Goal: Task Accomplishment & Management: Complete application form

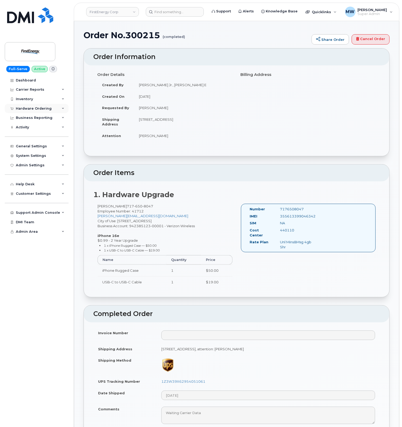
drag, startPoint x: 30, startPoint y: 106, endPoint x: 29, endPoint y: 109, distance: 2.8
click at [30, 106] on div "Hardware Ordering" at bounding box center [37, 108] width 64 height 9
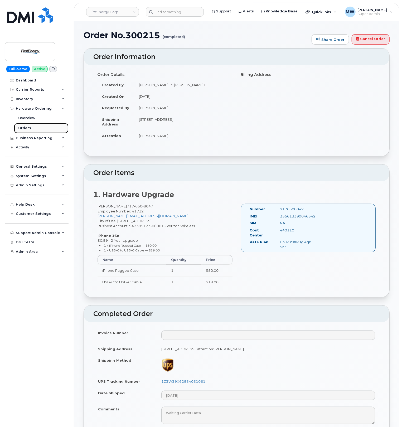
click at [32, 128] on link "Orders" at bounding box center [41, 128] width 55 height 10
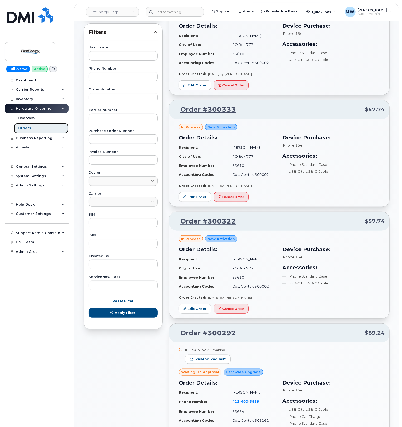
scroll to position [106, 0]
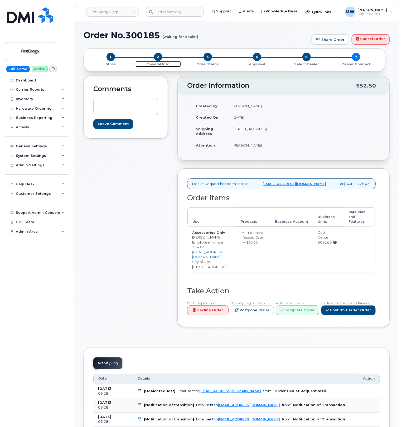
click at [156, 60] on span "2" at bounding box center [158, 57] width 8 height 8
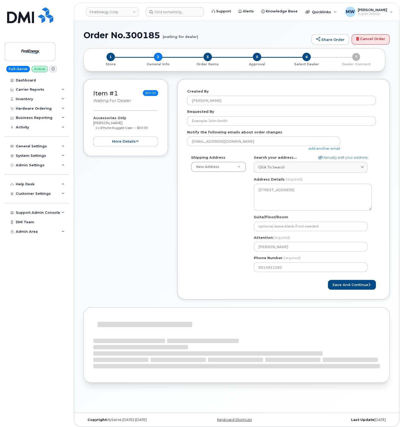
select select
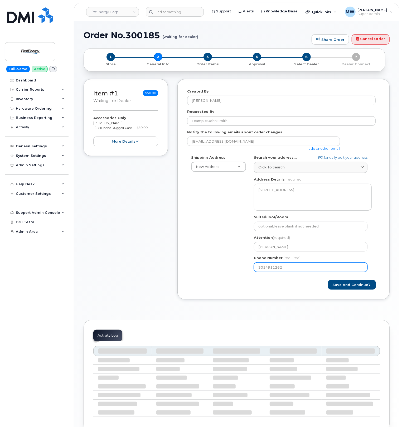
click at [281, 270] on input "3014911262" at bounding box center [311, 267] width 114 height 9
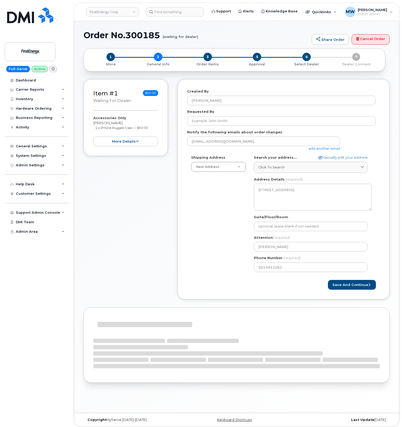
select select
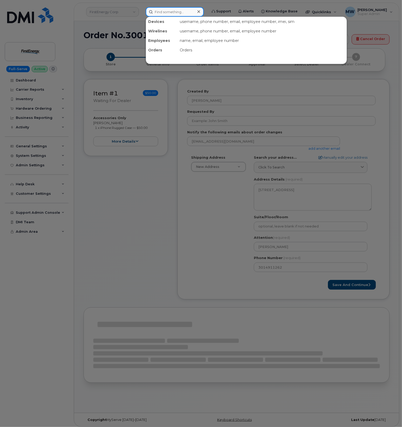
click at [190, 9] on input at bounding box center [175, 11] width 58 height 9
paste input "3014911262"
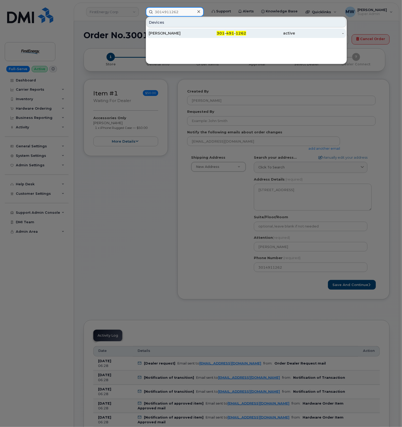
type input "3014911262"
click at [236, 31] on div "301 - 491 - 1262" at bounding box center [222, 33] width 49 height 5
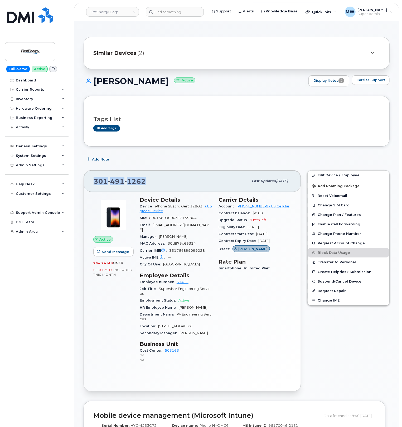
drag, startPoint x: 150, startPoint y: 180, endPoint x: 96, endPoint y: 178, distance: 54.9
click at [96, 178] on div "301 491 1262" at bounding box center [171, 181] width 155 height 11
copy span "301 491 1262"
drag, startPoint x: 157, startPoint y: 206, endPoint x: 176, endPoint y: 208, distance: 19.1
click at [176, 208] on span "iPhone SE (3rd Gen) 128GB" at bounding box center [178, 206] width 47 height 4
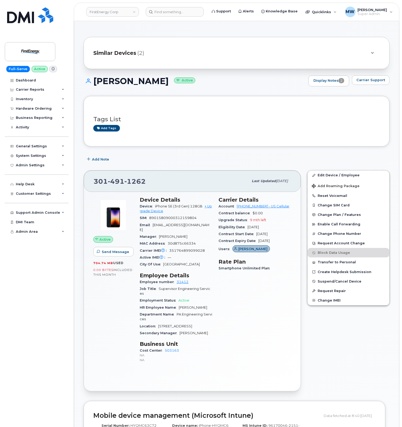
click at [156, 206] on span "iPhone SE (3rd Gen) 128GB" at bounding box center [178, 206] width 47 height 4
drag, startPoint x: 154, startPoint y: 206, endPoint x: 189, endPoint y: 207, distance: 34.8
click at [189, 207] on div "Device iPhone SE (3rd Gen) 128GB + Upgrade Device" at bounding box center [176, 209] width 73 height 12
copy span "iPhone SE (3rd Gen"
drag, startPoint x: 155, startPoint y: 185, endPoint x: 79, endPoint y: 184, distance: 76.8
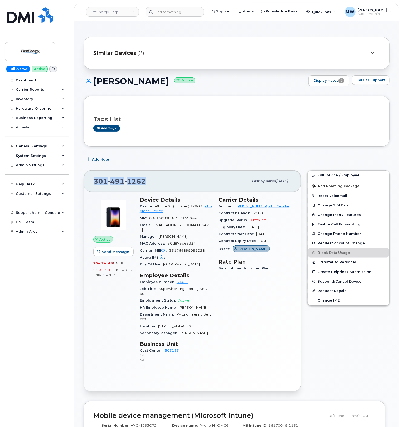
copy span "301 491 1262"
drag, startPoint x: 242, startPoint y: 208, endPoint x: 259, endPoint y: 207, distance: 16.9
click at [259, 207] on div "Account 175300282 - US Cellular" at bounding box center [255, 206] width 73 height 7
copy link "175300282"
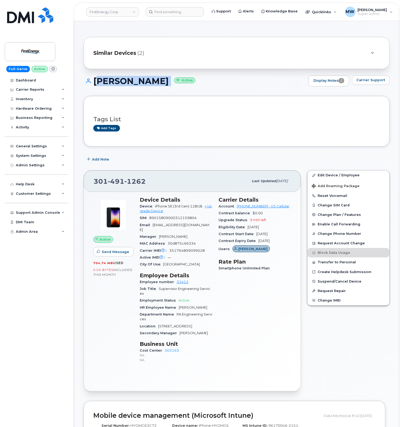
drag, startPoint x: 171, startPoint y: 81, endPoint x: 97, endPoint y: 80, distance: 74.1
click at [97, 80] on h1 "Wayne M George Active" at bounding box center [195, 81] width 222 height 9
copy h1 "Wayne M George"
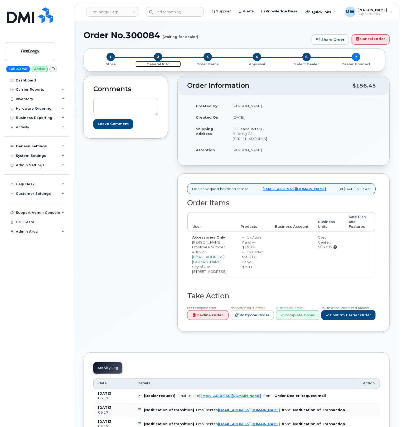
click at [160, 59] on span "2" at bounding box center [158, 57] width 8 height 8
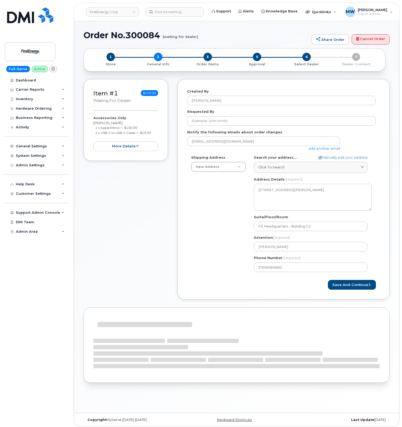
select select
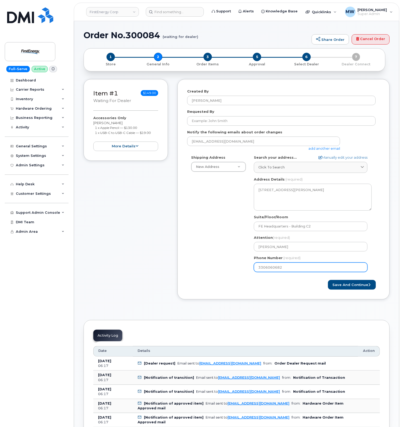
click at [267, 269] on input "3306060682" at bounding box center [311, 267] width 114 height 9
click at [269, 269] on input "3306060682" at bounding box center [311, 267] width 114 height 9
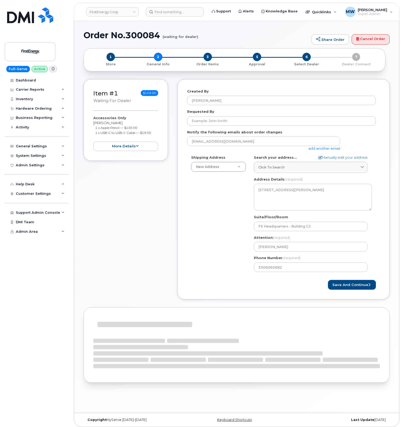
select select
click at [190, 13] on input at bounding box center [175, 11] width 58 height 9
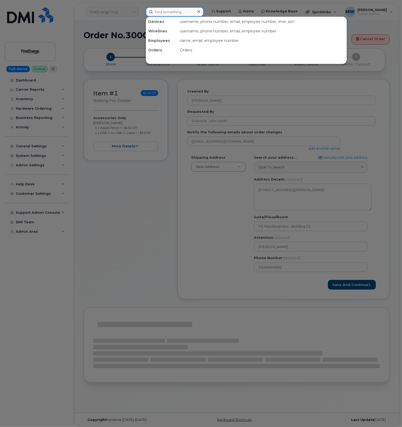
paste input "3306060682"
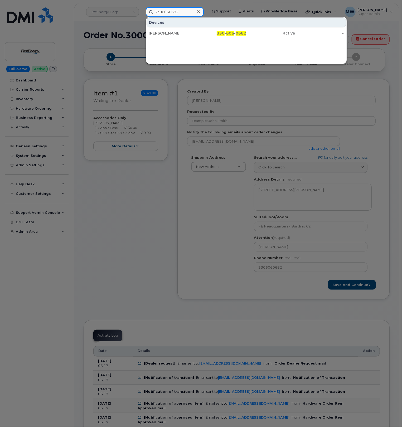
type input "3306060682"
click at [190, 30] on div "[PERSON_NAME]" at bounding box center [173, 32] width 49 height 9
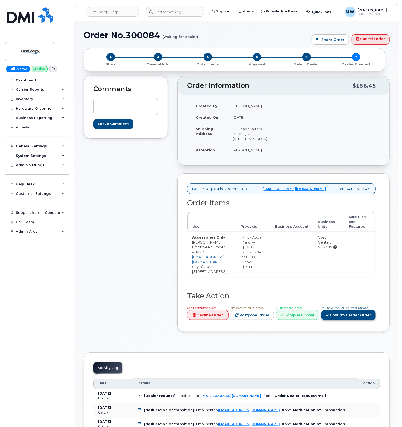
click at [342, 320] on link "Confirm Carrier Order" at bounding box center [349, 316] width 54 height 10
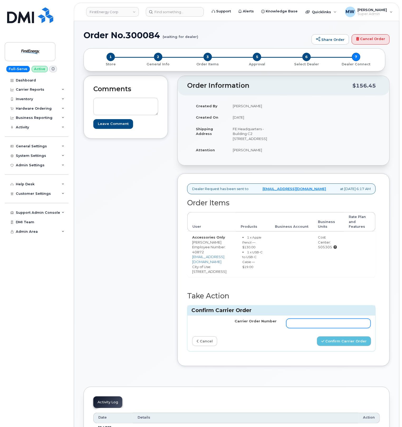
drag, startPoint x: 307, startPoint y: 342, endPoint x: 334, endPoint y: 353, distance: 29.2
click at [307, 328] on input "Carrier Order Number" at bounding box center [329, 323] width 85 height 9
paste input "MB3000592804041"
click at [341, 346] on button "Confirm Carrier Order" at bounding box center [344, 342] width 54 height 10
click at [346, 328] on input "MB3000592804041" at bounding box center [329, 323] width 85 height 9
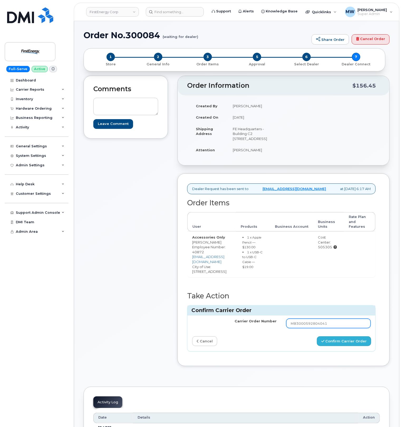
type input "MB3000592804041"
click at [340, 346] on button "Confirm Carrier Order" at bounding box center [344, 342] width 54 height 10
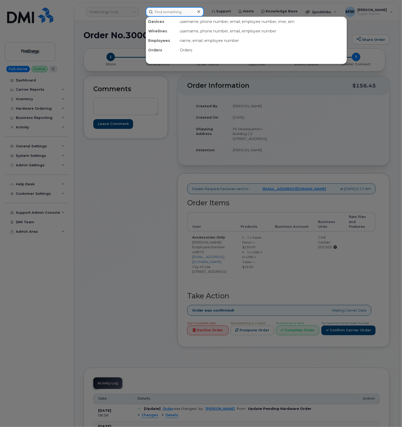
click at [166, 13] on input at bounding box center [175, 11] width 58 height 9
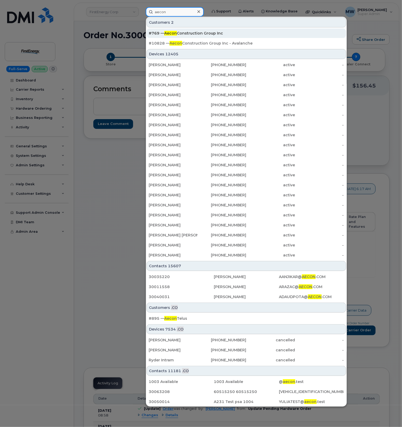
type input "aecon"
click at [175, 33] on span "Aecon" at bounding box center [170, 33] width 13 height 5
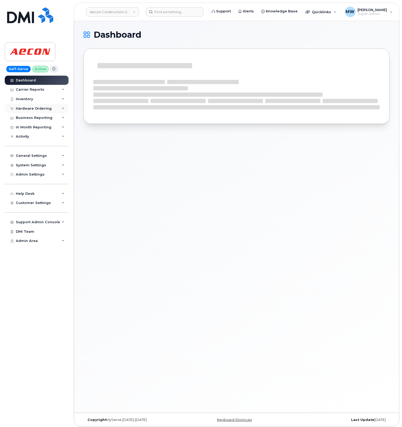
click at [37, 107] on div "Hardware Ordering" at bounding box center [34, 109] width 36 height 4
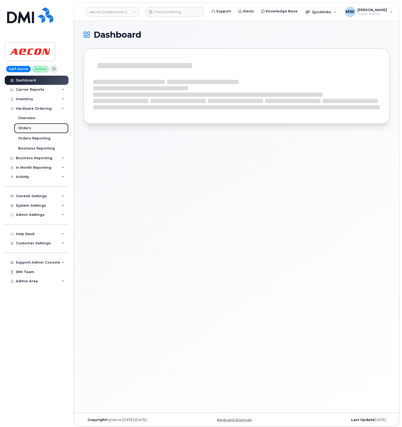
click at [33, 124] on link "Orders" at bounding box center [41, 128] width 55 height 10
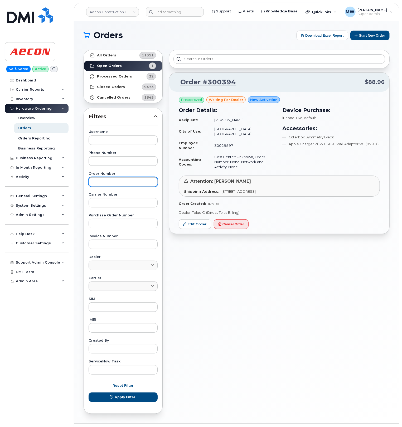
click at [117, 182] on input "text" at bounding box center [123, 181] width 69 height 9
paste input "299673"
click at [89, 393] on button "Apply Filter" at bounding box center [123, 397] width 69 height 9
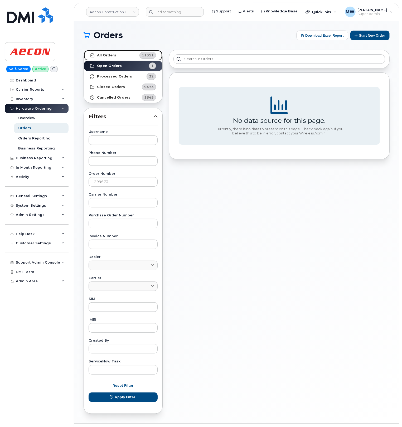
click at [125, 55] on link "All Orders 11351" at bounding box center [123, 55] width 79 height 11
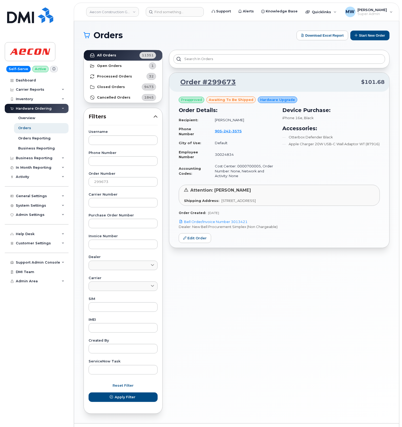
drag, startPoint x: 113, startPoint y: 176, endPoint x: 78, endPoint y: 181, distance: 35.9
click at [78, 181] on div "Orders Download Excel Report Start New Order All Orders 11351 Open Orders 1 Pro…" at bounding box center [236, 222] width 325 height 403
drag, startPoint x: 75, startPoint y: 184, endPoint x: 69, endPoint y: 184, distance: 6.6
click at [74, 184] on div "Aecon Construction Group Inc Support Alerts Knowledge Base Quicklinks Suspend /…" at bounding box center [236, 222] width 325 height 403
paste input "41"
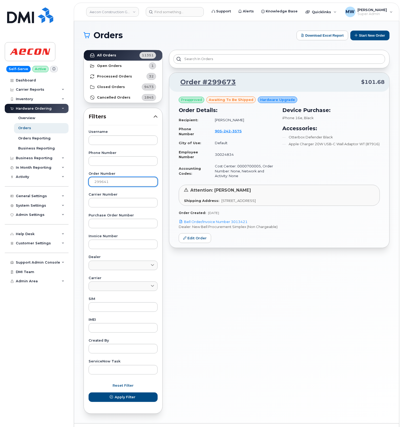
click at [89, 393] on button "Apply Filter" at bounding box center [123, 397] width 69 height 9
drag, startPoint x: 116, startPoint y: 182, endPoint x: 65, endPoint y: 181, distance: 50.7
click at [74, 181] on div "Aecon Construction Group Inc Support Alerts Knowledge Base Quicklinks Suspend /…" at bounding box center [236, 222] width 325 height 403
paste input "300233"
click at [89, 393] on button "Apply Filter" at bounding box center [123, 397] width 69 height 9
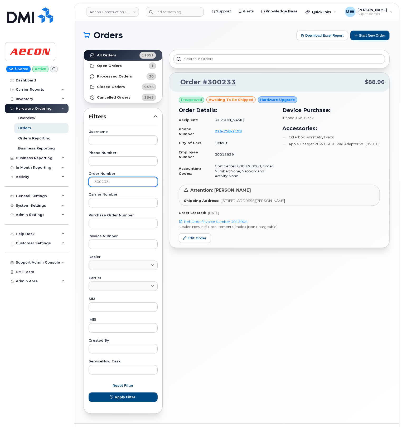
drag, startPoint x: 113, startPoint y: 186, endPoint x: -15, endPoint y: 196, distance: 127.8
click at [0, 196] on html "Aecon Construction Group Inc Support Alerts Knowledge Base Quicklinks Suspend /…" at bounding box center [201, 220] width 402 height 441
paste input "299707"
click at [89, 393] on button "Apply Filter" at bounding box center [123, 397] width 69 height 9
drag, startPoint x: 112, startPoint y: 182, endPoint x: 37, endPoint y: 183, distance: 74.9
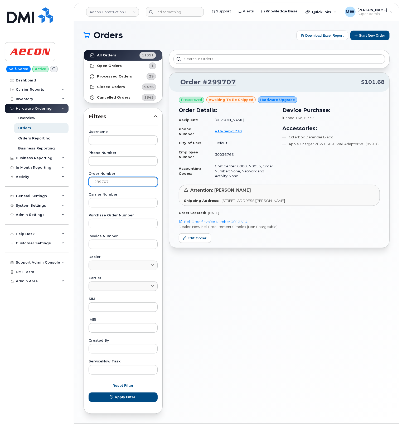
click at [74, 183] on div "Aecon Construction Group Inc Support Alerts Knowledge Base Quicklinks Suspend /…" at bounding box center [236, 222] width 325 height 403
paste input "698"
click at [89, 393] on button "Apply Filter" at bounding box center [123, 397] width 69 height 9
drag, startPoint x: 97, startPoint y: 183, endPoint x: 37, endPoint y: 196, distance: 61.0
click at [74, 194] on div "Aecon Construction Group Inc Support Alerts Knowledge Base Quicklinks Suspend /…" at bounding box center [236, 222] width 325 height 403
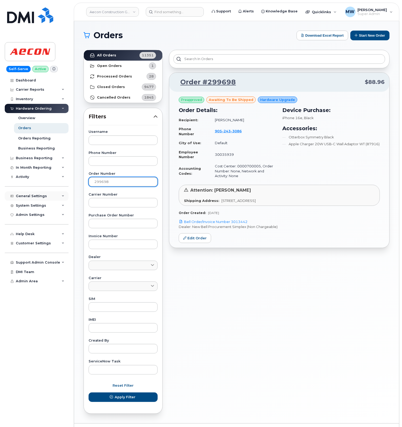
paste input "51"
click at [89, 393] on button "Apply Filter" at bounding box center [123, 397] width 69 height 9
drag, startPoint x: 111, startPoint y: 183, endPoint x: 1, endPoint y: 193, distance: 110.7
click at [74, 191] on div "Aecon Construction Group Inc Support Alerts Knowledge Base Quicklinks Suspend /…" at bounding box center [236, 222] width 325 height 403
paste input "94"
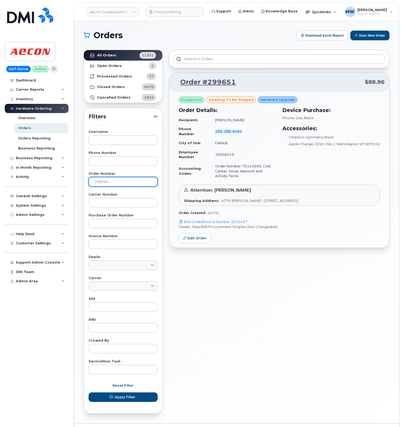
type input "299694"
click at [89, 393] on button "Apply Filter" at bounding box center [123, 397] width 69 height 9
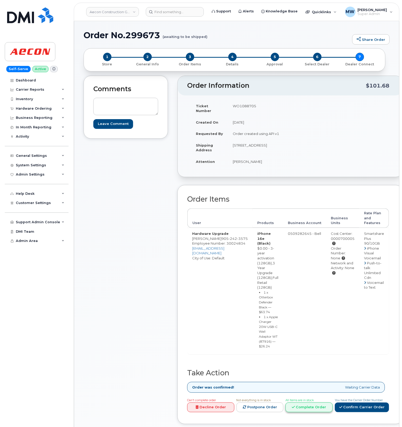
click at [307, 403] on link "Complete Order" at bounding box center [309, 408] width 47 height 10
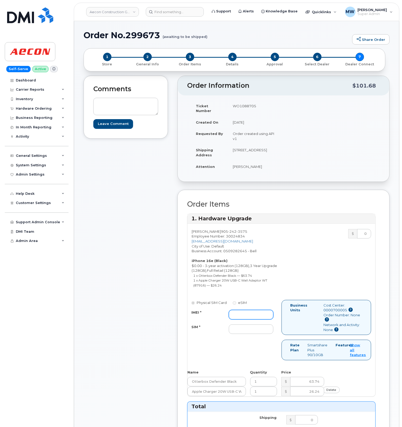
click at [236, 311] on input "IMEI *" at bounding box center [251, 314] width 45 height 9
paste input "354216330715503"
type input "354216330715503"
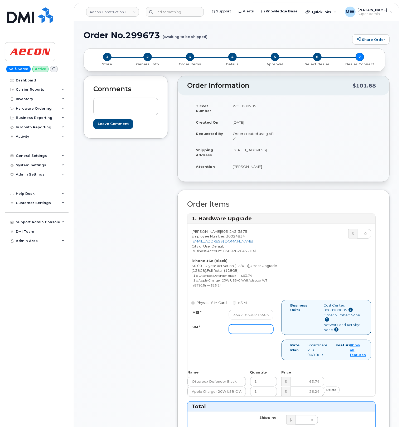
click at [237, 325] on input "SIM *" at bounding box center [251, 329] width 45 height 9
paste input "89302610207733098773"
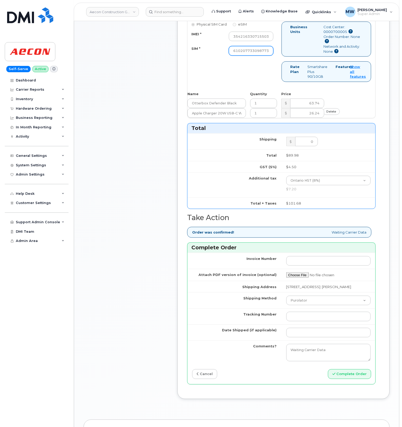
scroll to position [281, 0]
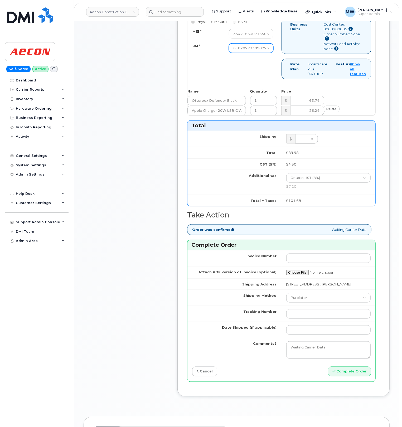
type input "89302610207733098773"
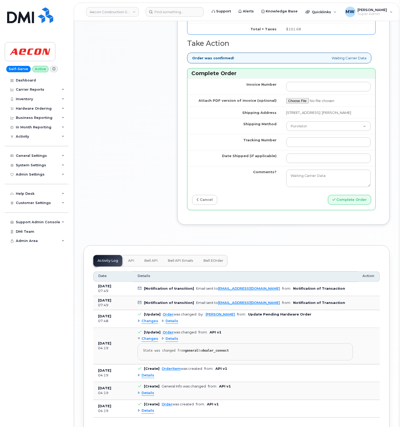
scroll to position [457, 0]
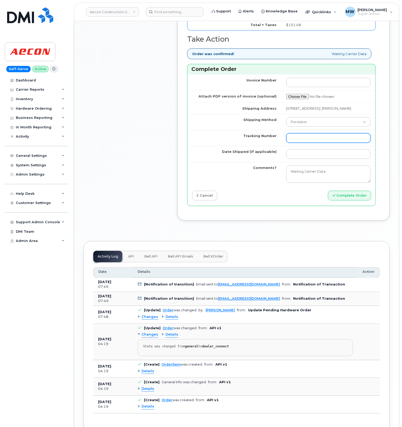
drag, startPoint x: 300, startPoint y: 135, endPoint x: 301, endPoint y: 138, distance: 3.2
click at [300, 136] on td at bounding box center [329, 138] width 94 height 16
click at [301, 141] on input "Tracking Number" at bounding box center [329, 138] width 85 height 9
paste input "520045138135"
type input "520045138135"
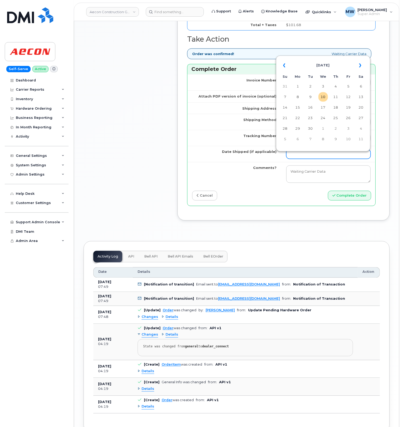
click at [301, 157] on input "Date Shipped (if applicable)" at bounding box center [329, 154] width 85 height 9
click at [326, 101] on td "10" at bounding box center [323, 96] width 9 height 9
type input "2025-09-10"
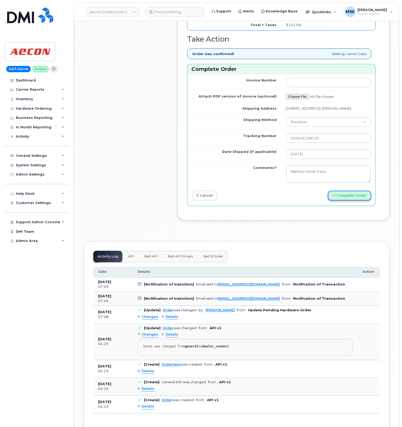
click at [347, 201] on button "Complete Order" at bounding box center [349, 196] width 43 height 10
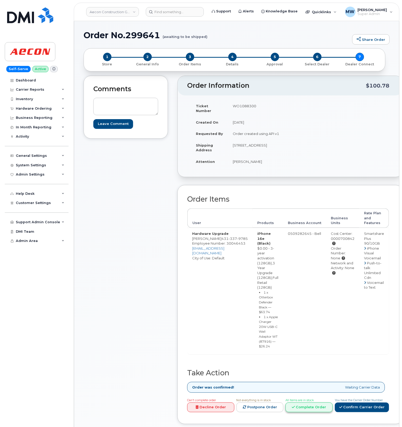
click at [309, 403] on link "Complete Order" at bounding box center [309, 408] width 47 height 10
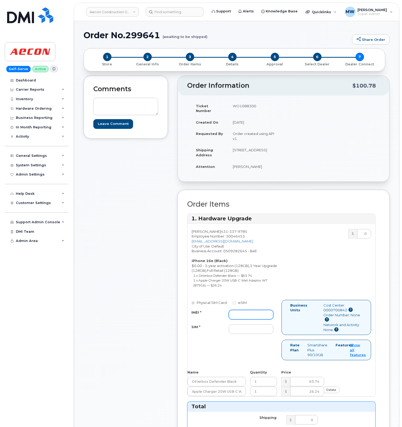
click at [248, 312] on input "IMEI *" at bounding box center [251, 314] width 45 height 9
paste input "354216330975826"
type input "354216330975826"
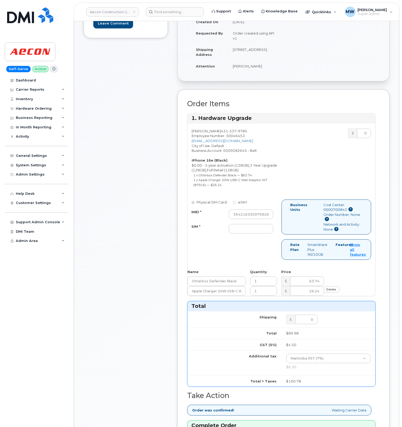
scroll to position [106, 0]
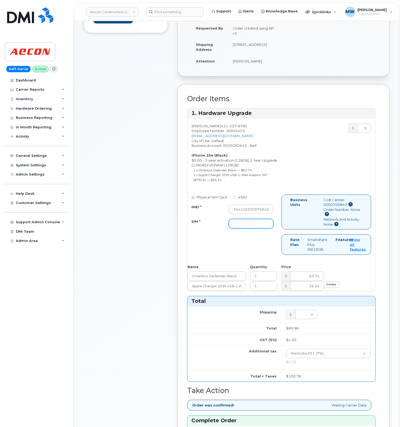
drag, startPoint x: 249, startPoint y: 220, endPoint x: 249, endPoint y: 223, distance: 2.9
click at [249, 220] on input "SIM *" at bounding box center [251, 223] width 45 height 9
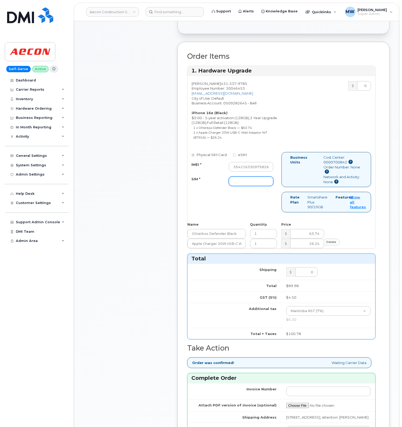
scroll to position [211, 0]
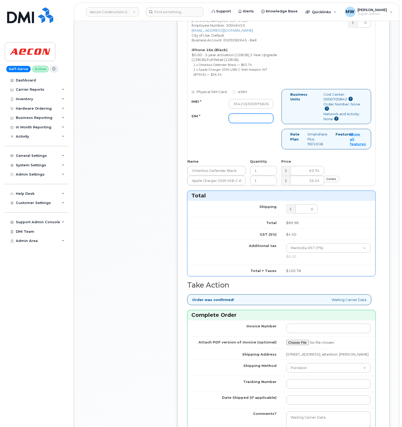
click at [240, 115] on input "SIM *" at bounding box center [251, 118] width 45 height 9
type input "NA"
click at [302, 372] on select "Purolator UPS FedEx Canada Post Courier Other Drop Off Pick Up" at bounding box center [329, 368] width 85 height 9
select select "FedEx"
click at [287, 366] on select "Purolator UPS FedEx Canada Post Courier Other Drop Off Pick Up" at bounding box center [329, 368] width 85 height 9
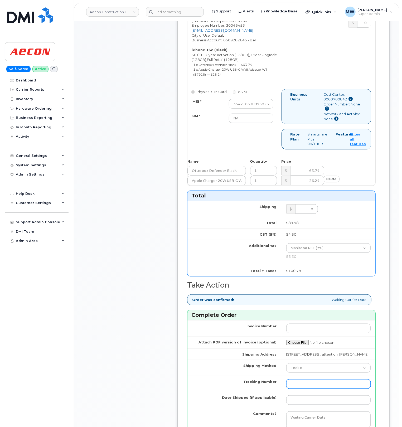
click at [306, 385] on input "Tracking Number" at bounding box center [329, 384] width 85 height 9
paste input "476423835828"
type input "476423835828"
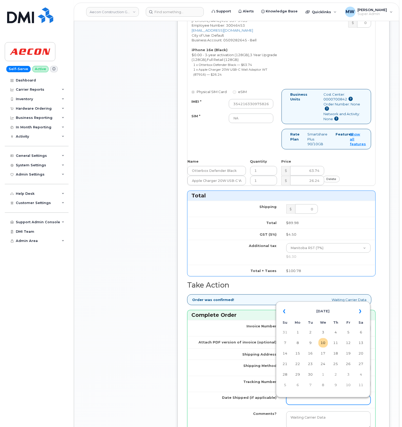
click at [324, 405] on input "Date Shipped (if applicable)" at bounding box center [329, 400] width 85 height 9
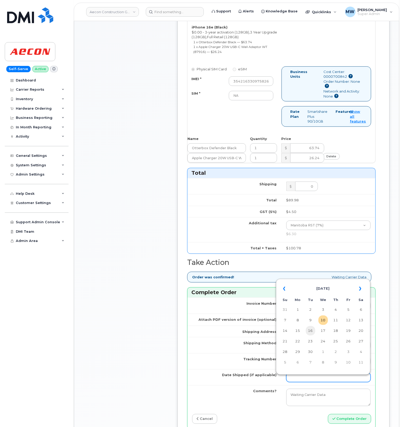
scroll to position [246, 0]
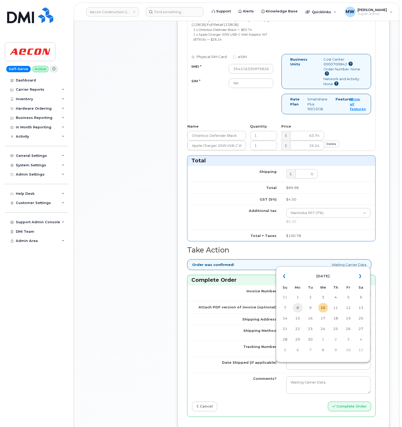
click at [299, 309] on td "8" at bounding box center [297, 307] width 9 height 9
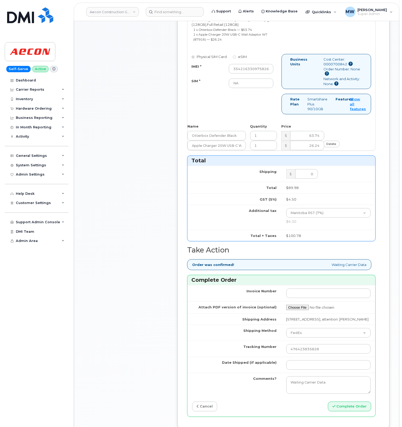
type input "2025-09-08"
click at [366, 412] on button "Complete Order" at bounding box center [349, 407] width 43 height 10
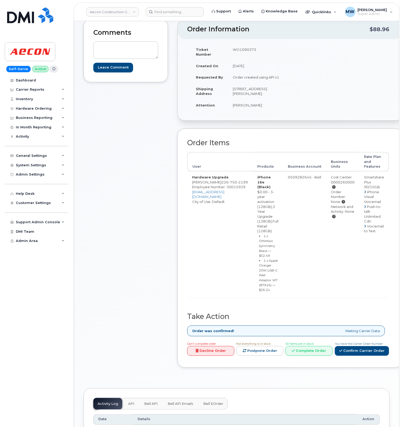
scroll to position [70, 0]
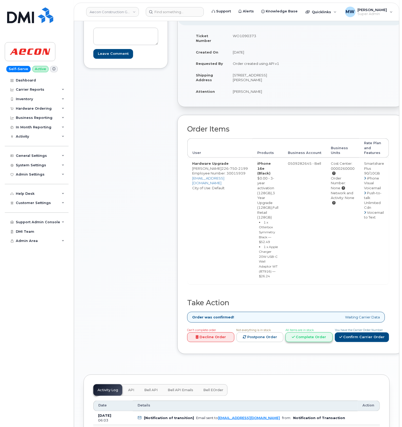
click at [300, 333] on link "Complete Order" at bounding box center [309, 338] width 47 height 10
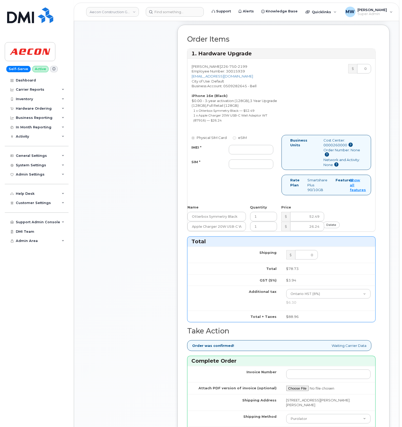
scroll to position [176, 0]
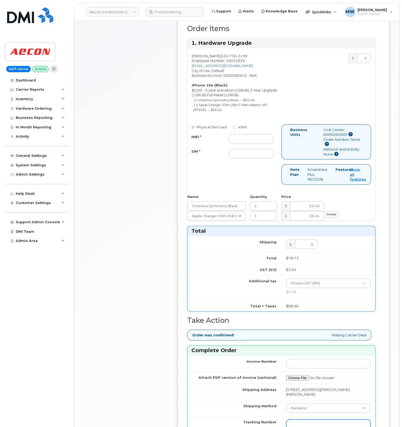
click at [312, 420] on input "Tracking Number" at bounding box center [329, 424] width 85 height 9
paste input "520046803562"
type input "520046803562"
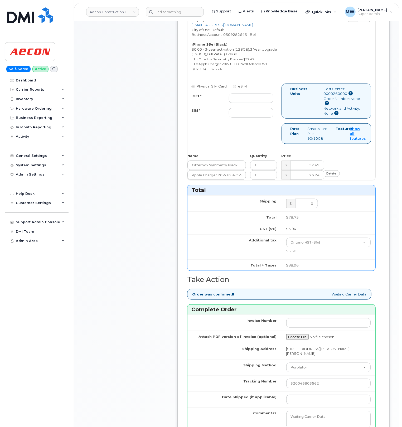
scroll to position [281, 0]
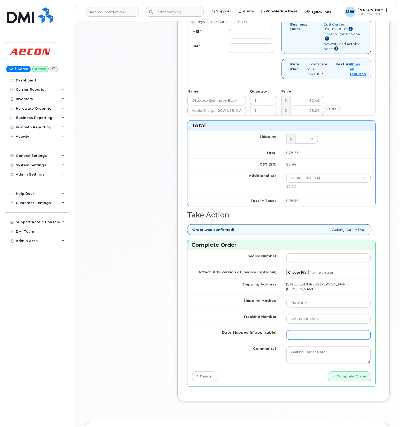
click at [306, 333] on input "Date Shipped (if applicable)" at bounding box center [329, 335] width 85 height 9
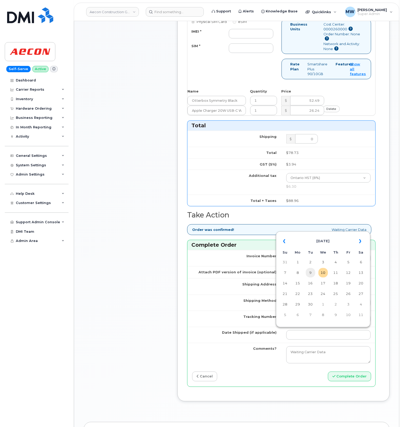
click at [311, 275] on td "9" at bounding box center [310, 272] width 9 height 9
type input "2025-09-09"
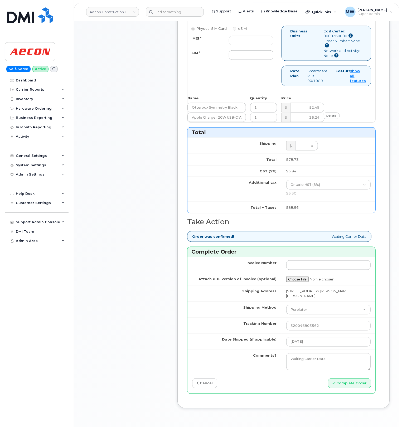
scroll to position [0, 0]
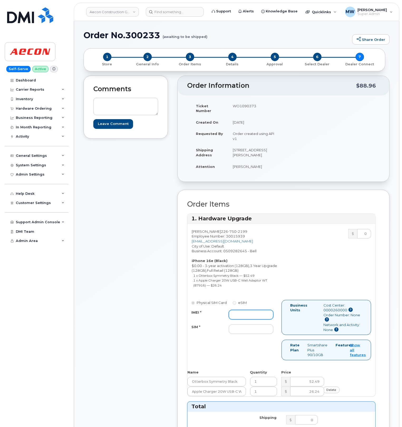
click at [250, 315] on input "IMEI *" at bounding box center [251, 314] width 45 height 9
paste input "354216331096630"
type input "354216331096630"
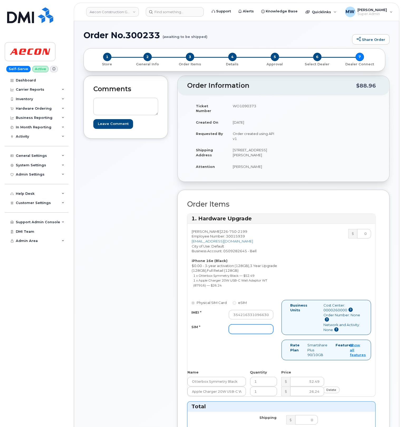
click at [260, 325] on input "SIM *" at bounding box center [251, 329] width 45 height 9
paste input "89302610207733110842"
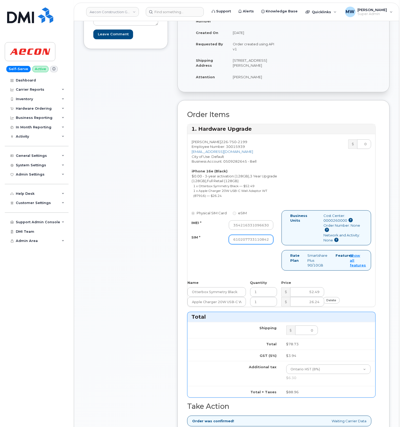
scroll to position [317, 0]
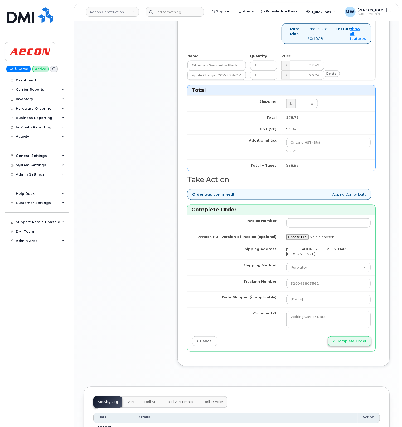
type input "89302610207733110842"
click at [350, 339] on button "Complete Order" at bounding box center [349, 342] width 43 height 10
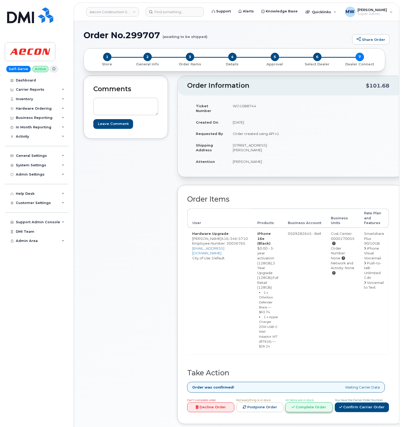
click at [296, 403] on link "Complete Order" at bounding box center [309, 408] width 47 height 10
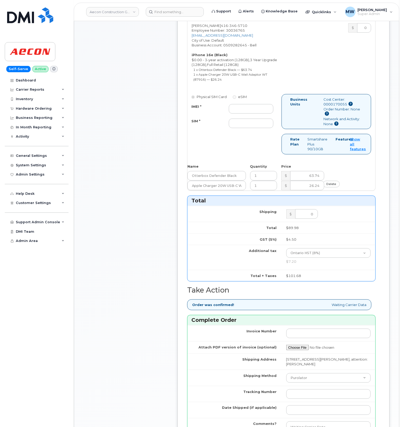
scroll to position [211, 0]
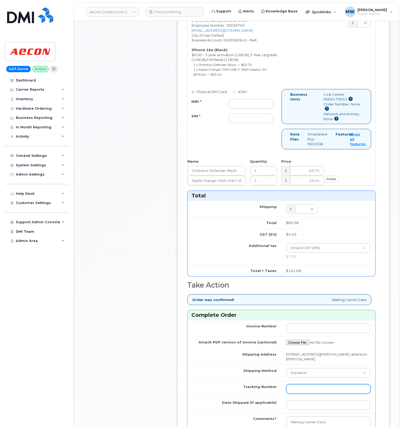
click at [309, 388] on input "Tracking Number" at bounding box center [329, 389] width 85 height 9
paste input "520045176531"
type input "520045176531"
click at [257, 99] on input "IMEI *" at bounding box center [251, 103] width 45 height 9
paste input "354216330662937"
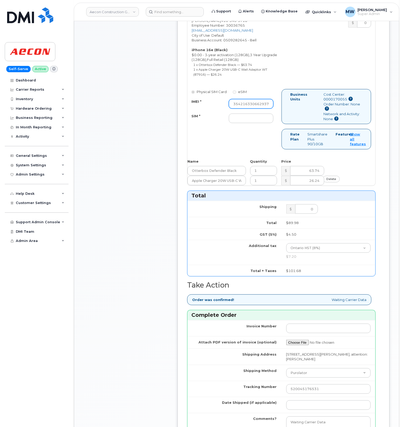
scroll to position [0, 0]
type input "354216330662937"
click at [246, 116] on input "SIM *" at bounding box center [251, 118] width 45 height 9
paste input "89302610207733099052"
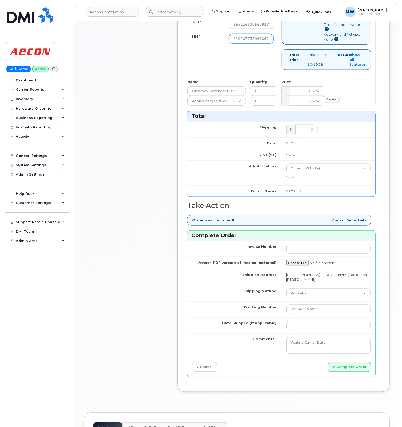
scroll to position [492, 0]
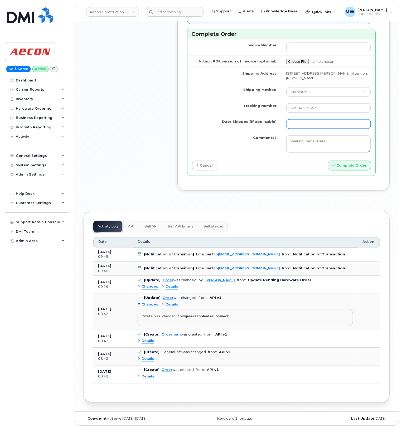
type input "89302610207733099052"
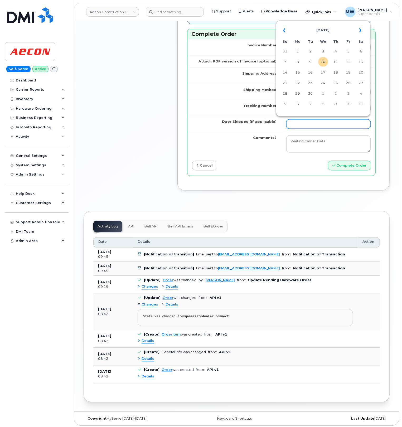
scroll to position [0, 0]
click at [307, 120] on input "Date Shipped (if applicable)" at bounding box center [329, 124] width 85 height 9
click at [298, 65] on td "8" at bounding box center [297, 61] width 9 height 9
type input "[DATE]"
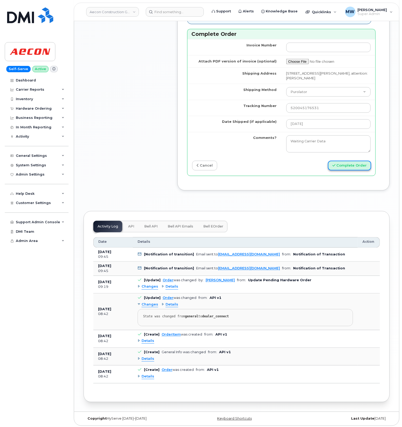
click at [354, 168] on button "Complete Order" at bounding box center [349, 166] width 43 height 10
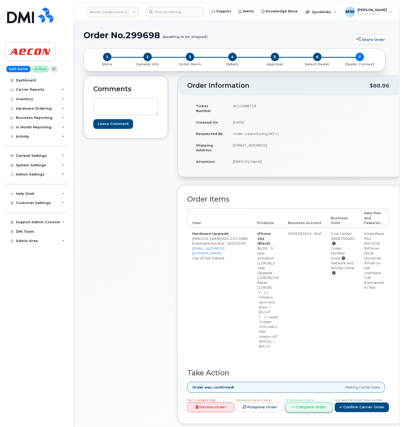
click at [295, 403] on link "Complete Order" at bounding box center [309, 408] width 47 height 10
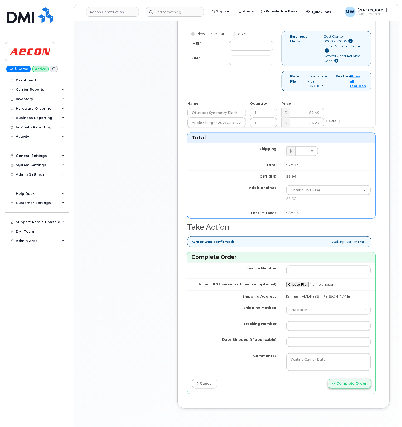
scroll to position [281, 0]
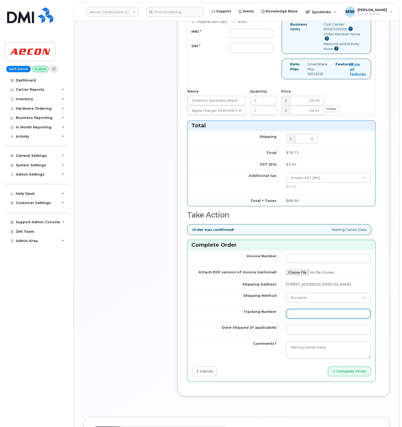
click at [336, 314] on input "Tracking Number" at bounding box center [329, 313] width 85 height 9
paste input "520045165724"
type input "520045165724"
click at [324, 332] on input "Date Shipped (if applicable)" at bounding box center [329, 330] width 85 height 9
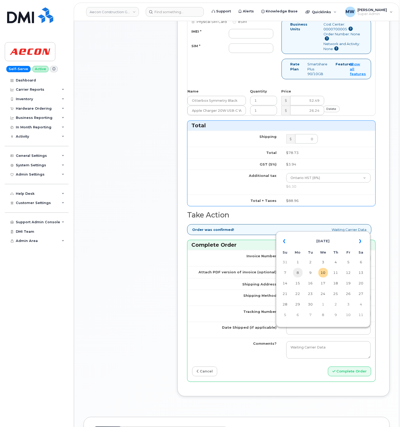
click at [301, 274] on td "8" at bounding box center [297, 272] width 9 height 9
type input "[DATE]"
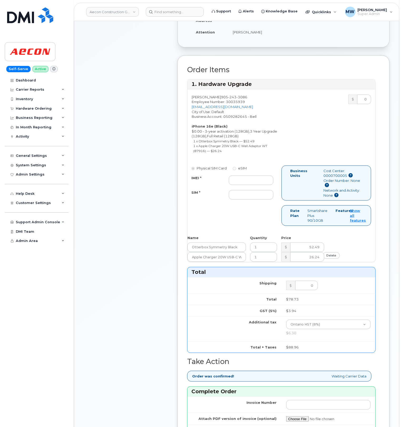
scroll to position [0, 0]
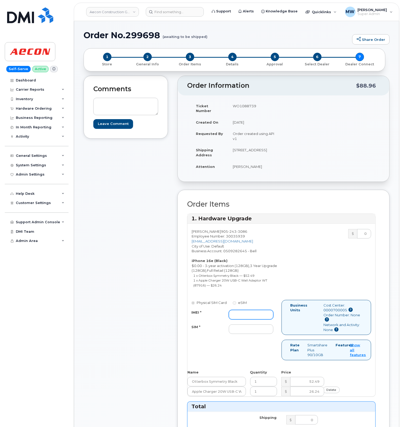
click at [248, 310] on input "IMEI *" at bounding box center [251, 314] width 45 height 9
paste input "354216330949912"
type input "354216330949912"
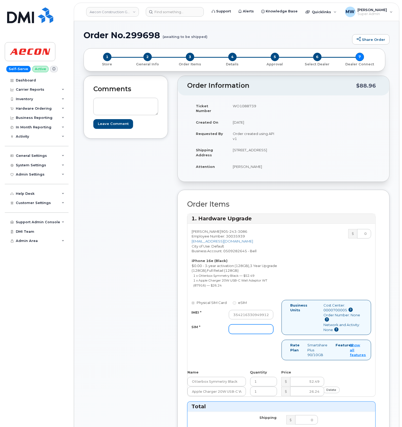
click at [245, 325] on input "SIM *" at bounding box center [251, 329] width 45 height 9
paste input "89302610207733098799"
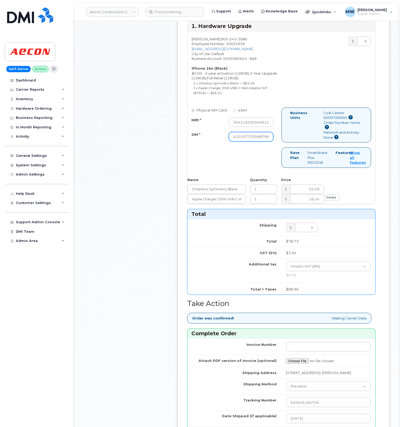
scroll to position [246, 0]
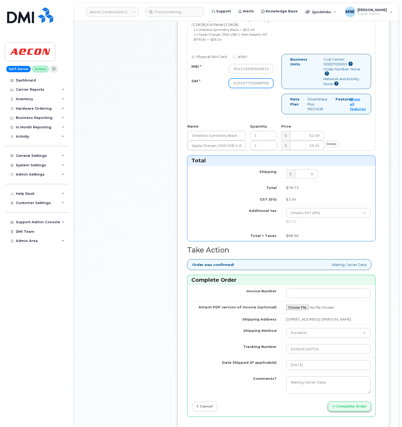
type input "89302610207733098799"
click at [368, 412] on button "Complete Order" at bounding box center [349, 407] width 43 height 10
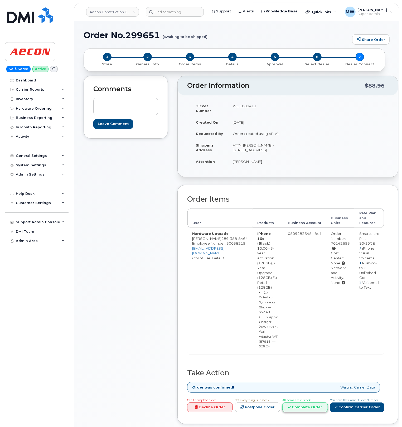
click at [303, 403] on link "Complete Order" at bounding box center [306, 408] width 46 height 10
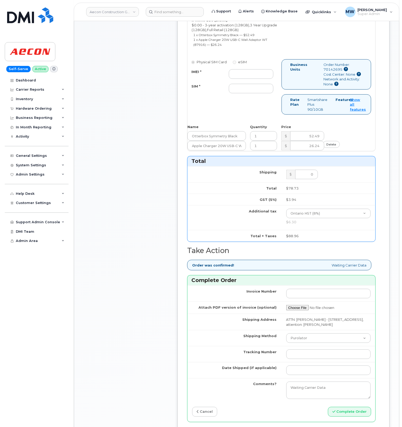
scroll to position [246, 0]
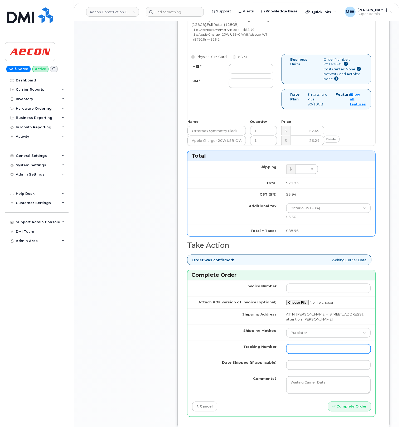
click at [316, 351] on input "Tracking Number" at bounding box center [329, 349] width 85 height 9
paste input "520045138630"
type input "520045138630"
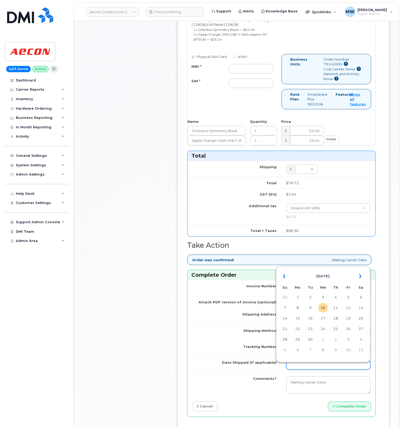
click at [307, 370] on input "Date Shipped (if applicable)" at bounding box center [329, 365] width 85 height 9
drag, startPoint x: 301, startPoint y: 308, endPoint x: 303, endPoint y: 311, distance: 3.0
click at [301, 308] on td "8" at bounding box center [297, 307] width 9 height 9
type input "[DATE]"
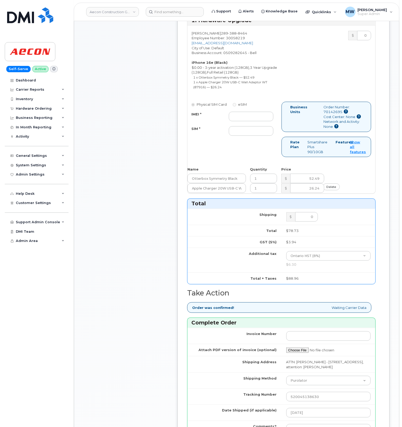
scroll to position [141, 0]
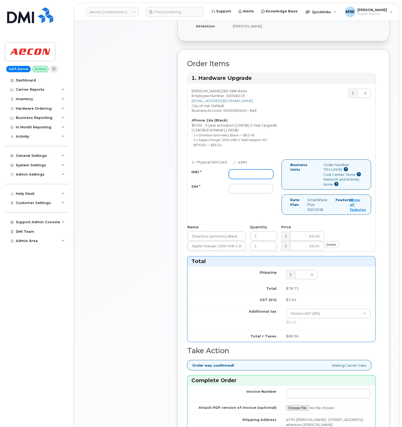
click at [239, 177] on input "IMEI *" at bounding box center [251, 174] width 45 height 9
paste input "354216330886692"
type input "354216330886692"
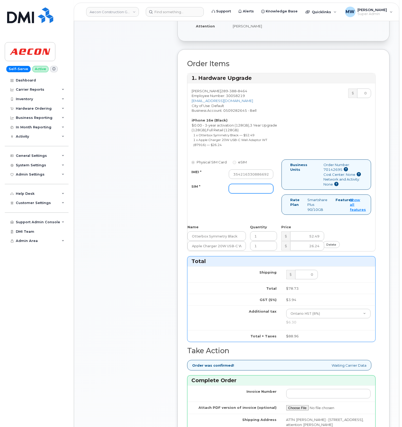
click at [264, 192] on input "SIM *" at bounding box center [251, 188] width 45 height 9
paste input "89302610207733098781"
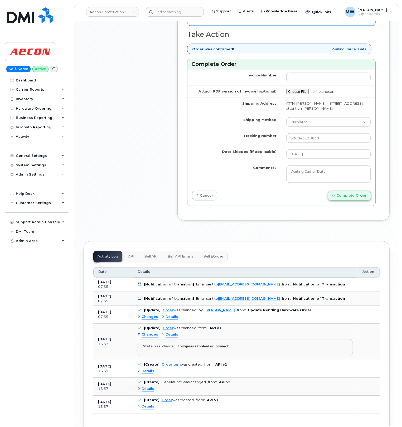
type input "89302610207733098781"
click at [347, 201] on button "Complete Order" at bounding box center [349, 196] width 43 height 10
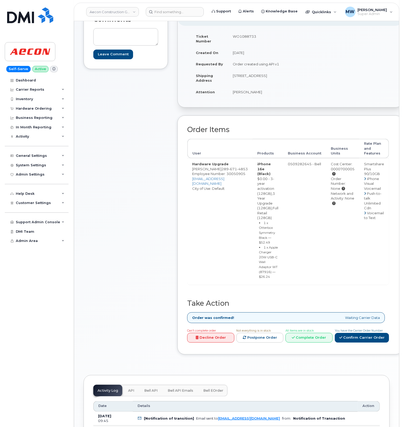
scroll to position [70, 0]
click at [303, 336] on link "Complete Order" at bounding box center [309, 338] width 47 height 10
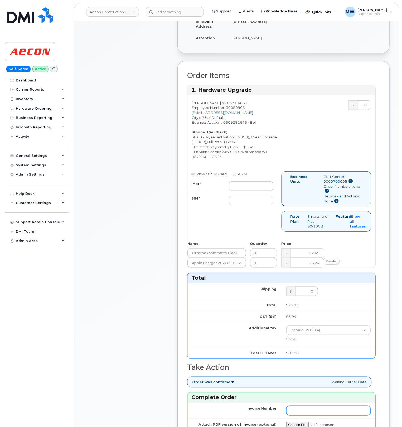
scroll to position [211, 0]
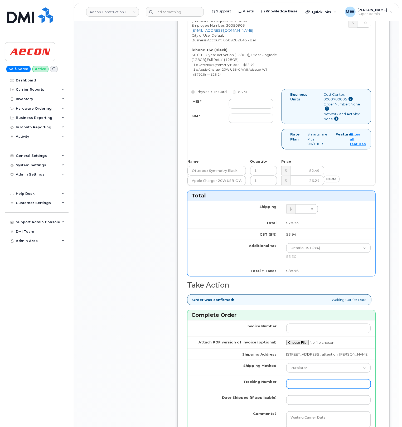
click at [316, 385] on input "Tracking Number" at bounding box center [329, 384] width 85 height 9
paste input "520045141782"
type input "520045141782"
click at [251, 99] on input "IMEI *" at bounding box center [251, 103] width 45 height 9
paste input "354216330935903"
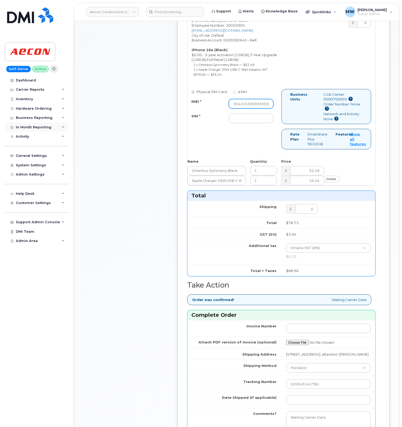
scroll to position [0, 0]
type input "354216330935903"
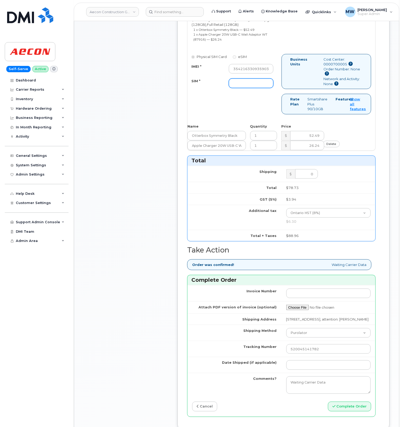
drag, startPoint x: 260, startPoint y: 79, endPoint x: 260, endPoint y: 83, distance: 4.7
click at [260, 79] on input "SIM *" at bounding box center [251, 83] width 45 height 9
type input "NA"
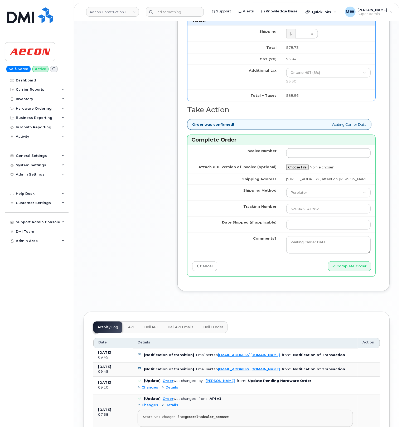
scroll to position [387, 0]
click at [344, 226] on input "Date Shipped (if applicable)" at bounding box center [329, 224] width 85 height 9
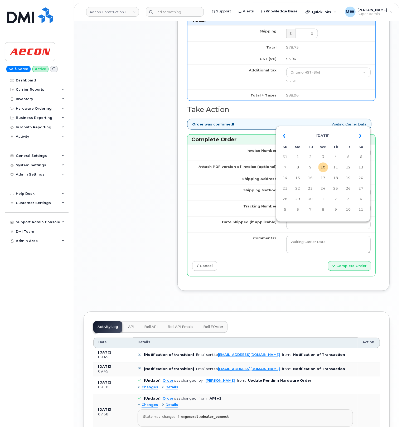
click at [298, 166] on td "8" at bounding box center [297, 167] width 9 height 9
type input "[DATE]"
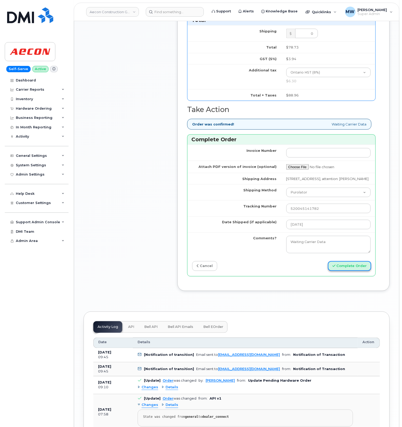
click at [352, 271] on button "Complete Order" at bounding box center [349, 266] width 43 height 10
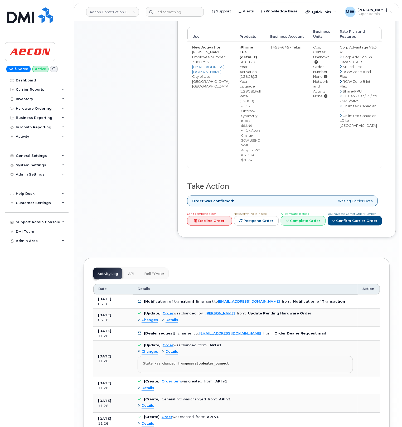
scroll to position [246, 0]
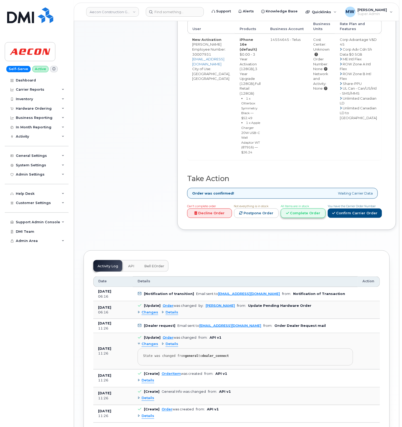
click at [298, 218] on link "Complete Order" at bounding box center [303, 214] width 45 height 10
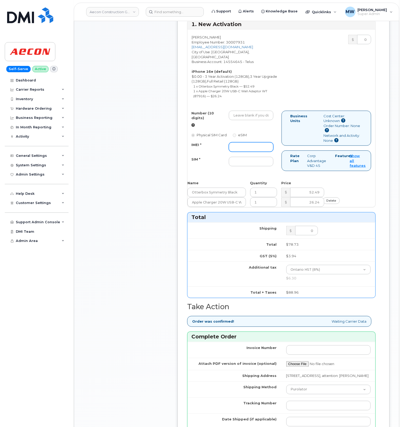
drag, startPoint x: 255, startPoint y: 136, endPoint x: 257, endPoint y: 141, distance: 5.2
click at [255, 142] on input "IMEI *" at bounding box center [251, 146] width 45 height 9
paste input "354216331174692"
type input "354216331174692"
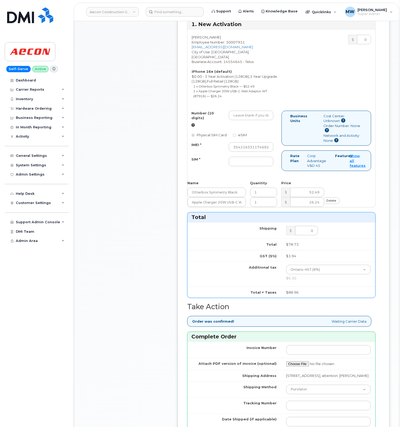
scroll to position [0, 0]
click at [257, 111] on input "Number (10 digits)" at bounding box center [251, 115] width 45 height 9
paste input "289) 675-2024"
click at [233, 111] on input "2896752024" at bounding box center [251, 115] width 45 height 9
type input "2896752024"
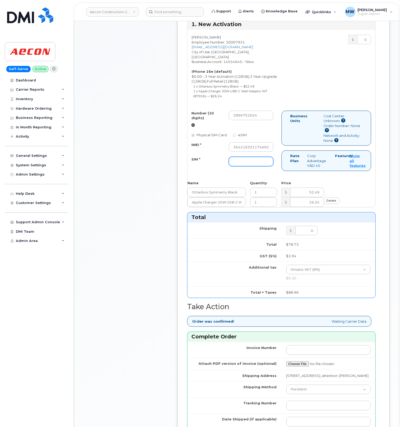
click at [267, 157] on input "SIM *" at bounding box center [251, 161] width 45 height 9
paste input "[TECHNICAL_ID]"
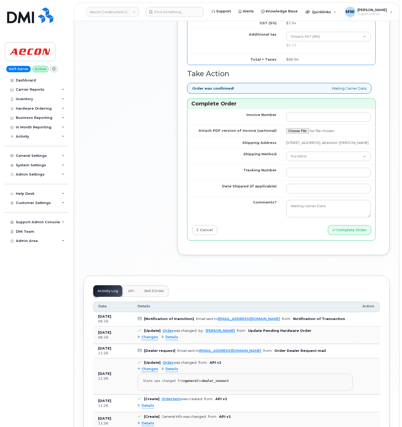
scroll to position [546, 0]
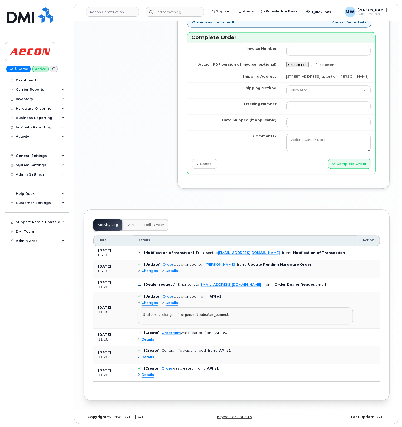
type input "8912230200230385854"
click at [322, 102] on input "Tracking Number" at bounding box center [329, 106] width 85 height 9
paste input "520045830236"
type input "520045830236"
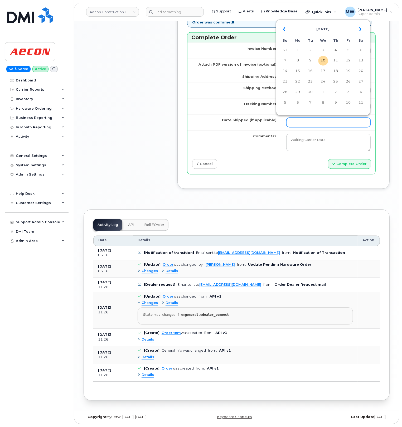
click at [309, 121] on input "Date Shipped (if applicable)" at bounding box center [329, 122] width 85 height 9
click at [327, 62] on td "10" at bounding box center [323, 60] width 9 height 9
type input "2025-09-10"
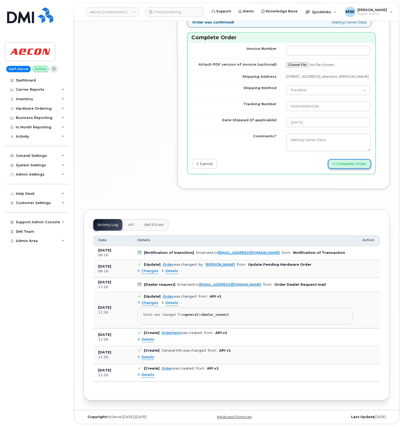
click at [345, 160] on button "Complete Order" at bounding box center [349, 164] width 43 height 10
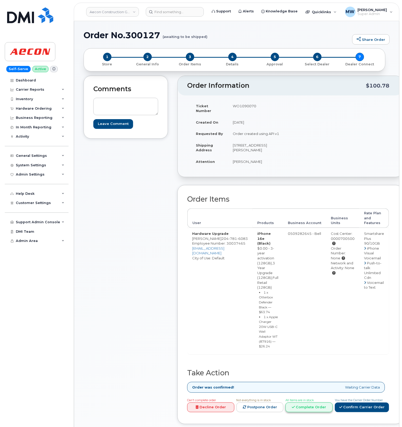
click at [291, 405] on link "Complete Order" at bounding box center [309, 408] width 47 height 10
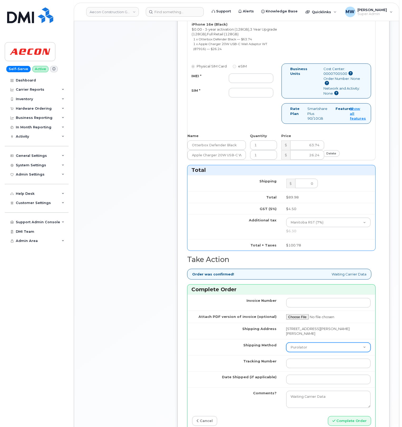
scroll to position [246, 0]
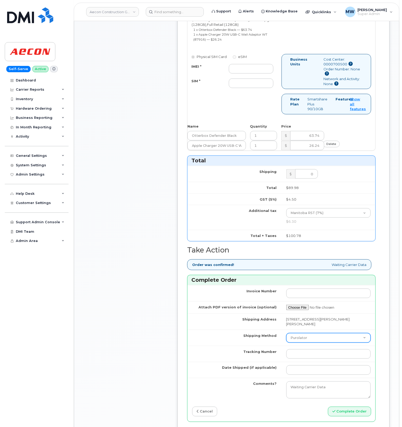
drag, startPoint x: 304, startPoint y: 335, endPoint x: 306, endPoint y: 344, distance: 10.0
click at [304, 335] on select "Purolator UPS FedEx Canada Post Courier Other Drop Off Pick Up" at bounding box center [329, 337] width 85 height 9
drag, startPoint x: 299, startPoint y: 336, endPoint x: 299, endPoint y: 340, distance: 4.2
click at [299, 336] on select "Purolator UPS FedEx Canada Post Courier Other Drop Off Pick Up" at bounding box center [329, 337] width 85 height 9
select select "FedEx"
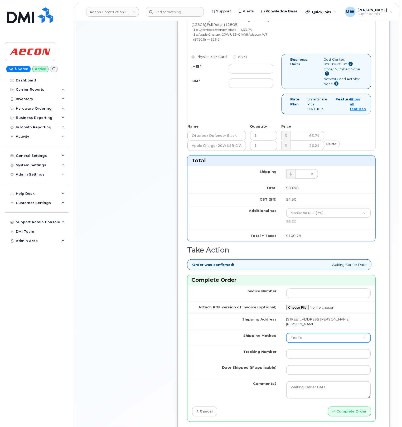
click at [287, 333] on select "Purolator UPS FedEx Canada Post Courier Other Drop Off Pick Up" at bounding box center [329, 337] width 85 height 9
click at [301, 355] on input "Tracking Number" at bounding box center [329, 354] width 85 height 9
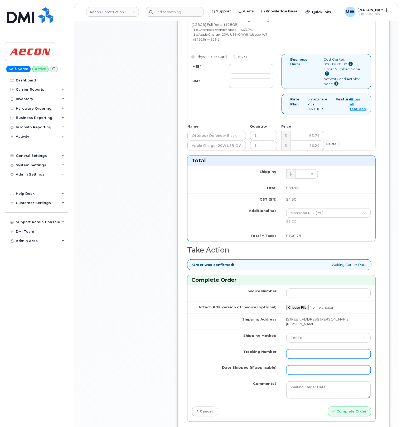
paste input "476423833402"
type input "476423833402"
click at [320, 367] on input "Date Shipped (if applicable)" at bounding box center [329, 370] width 85 height 9
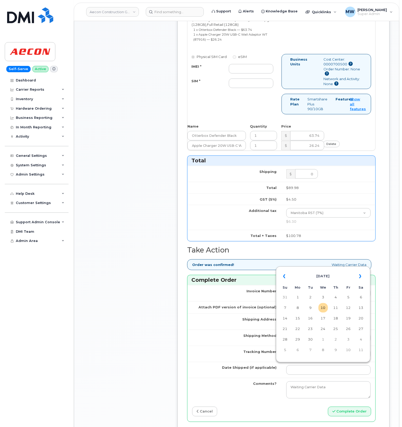
click at [297, 305] on td "8" at bounding box center [297, 307] width 9 height 9
type input "[DATE]"
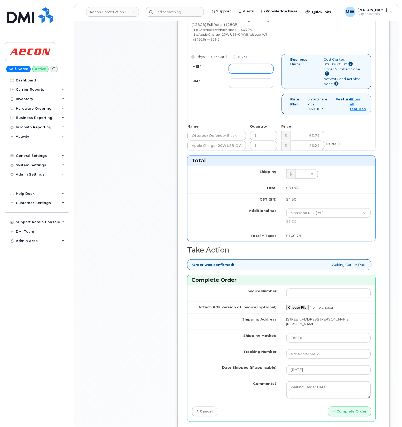
click at [241, 65] on input "IMEI *" at bounding box center [251, 68] width 45 height 9
paste input "354216330884713"
type input "354216330884713"
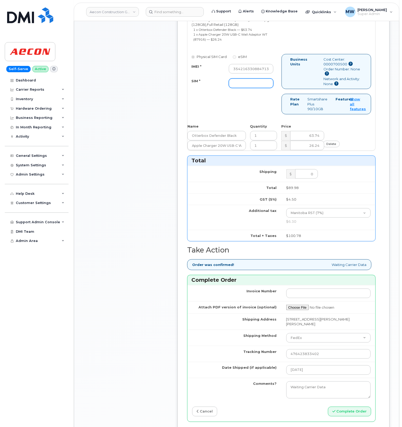
click at [261, 79] on input "SIM *" at bounding box center [251, 83] width 45 height 9
paste input "89302610207733269242"
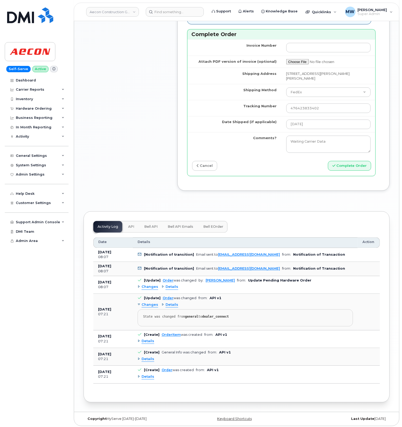
scroll to position [492, 0]
type input "89302610207733269242"
click at [357, 161] on button "Complete Order" at bounding box center [349, 166] width 43 height 10
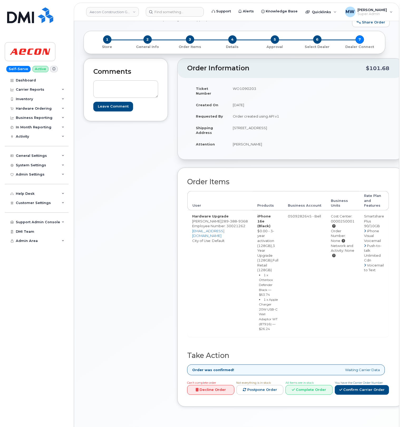
scroll to position [35, 0]
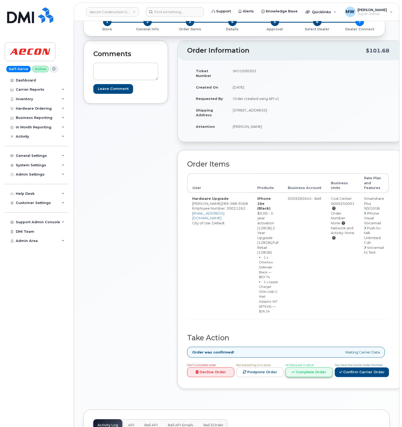
click at [300, 372] on link "Complete Order" at bounding box center [309, 373] width 47 height 10
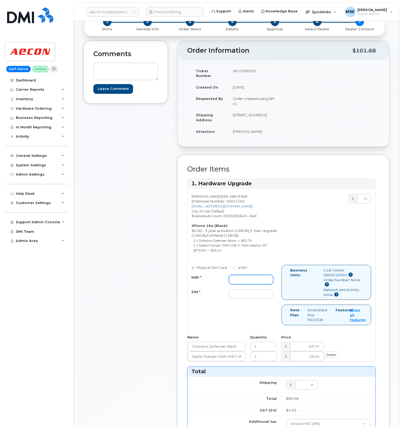
click at [252, 281] on input "IMEI *" at bounding box center [251, 279] width 45 height 9
paste input "475744923779"
type input "475744923779"
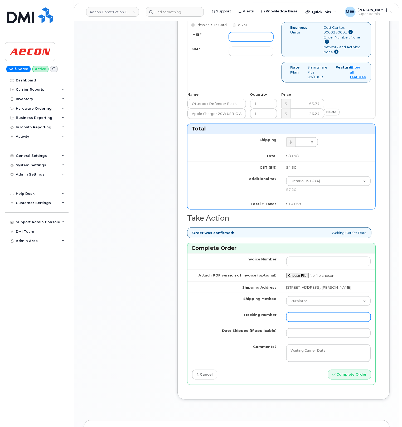
scroll to position [281, 0]
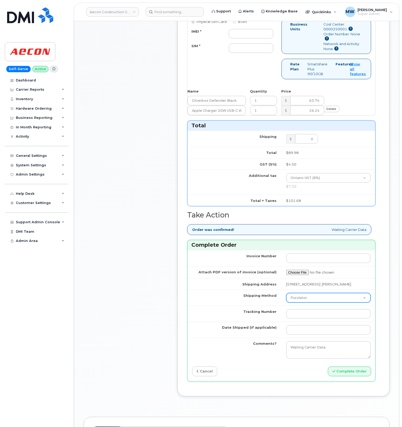
click at [300, 303] on select "Purolator UPS FedEx Canada Post Courier Other Drop Off Pick Up" at bounding box center [329, 297] width 85 height 9
select select "FedEx"
click at [287, 301] on select "Purolator UPS FedEx Canada Post Courier Other Drop Off Pick Up" at bounding box center [329, 297] width 85 height 9
click at [300, 319] on input "Tracking Number" at bounding box center [329, 313] width 85 height 9
paste input "475744923779"
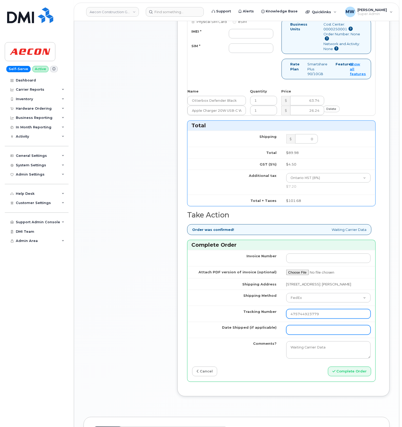
type input "475744923779"
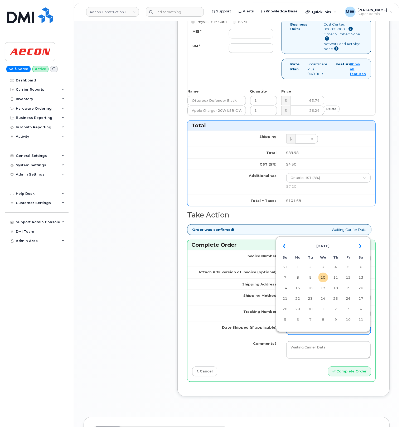
click at [306, 335] on input "Date Shipped (if applicable)" at bounding box center [329, 330] width 85 height 9
drag, startPoint x: 301, startPoint y: 278, endPoint x: 295, endPoint y: 276, distance: 5.6
click at [301, 278] on td "8" at bounding box center [297, 277] width 9 height 9
type input "[DATE]"
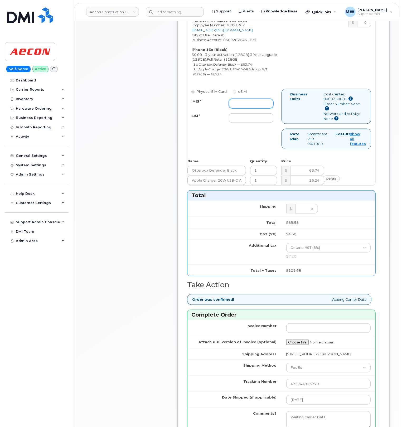
scroll to position [211, 0]
click at [252, 104] on input "IMEI *" at bounding box center [251, 103] width 45 height 9
paste input "354216331095095"
type input "354216331095095"
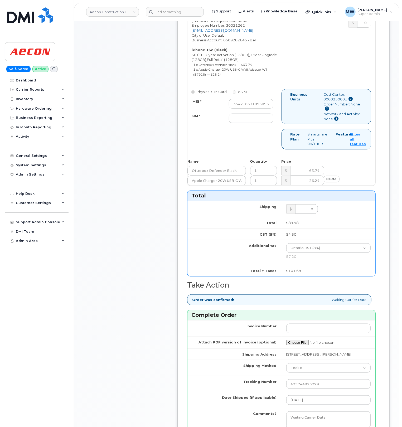
scroll to position [0, 0]
click at [268, 118] on input "SIM *" at bounding box center [251, 118] width 45 height 9
paste input "89302610207733257544"
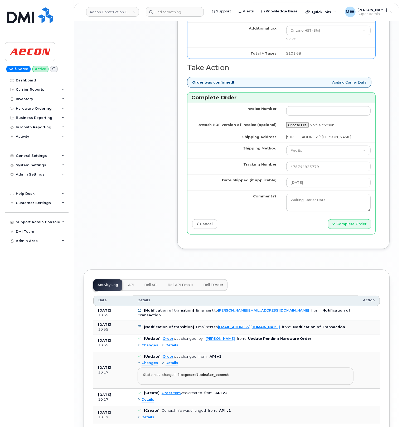
scroll to position [457, 0]
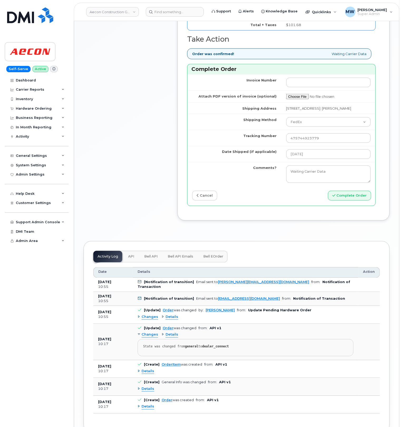
type input "89302610207733257544"
drag, startPoint x: 355, startPoint y: 211, endPoint x: 354, endPoint y: 203, distance: 7.6
click at [355, 206] on div "Invoice Number Attach PDF version of invoice (optional) Shipping Address 25 Chu…" at bounding box center [282, 140] width 188 height 132
click at [354, 201] on button "Complete Order" at bounding box center [349, 196] width 43 height 10
